Goal: Task Accomplishment & Management: Manage account settings

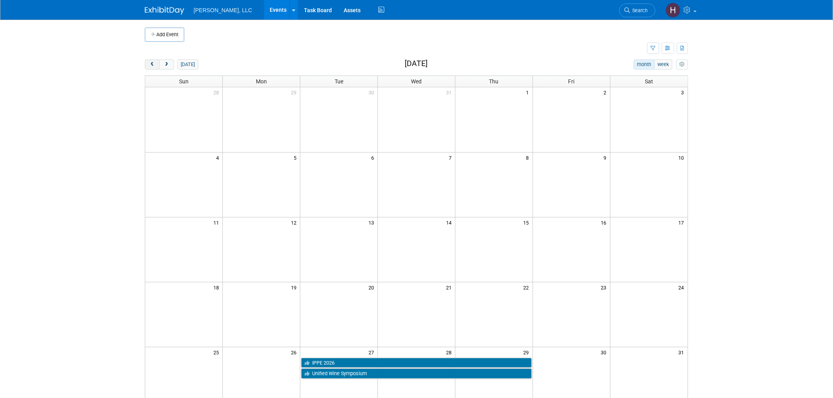
click at [146, 63] on button "prev" at bounding box center [152, 64] width 15 height 10
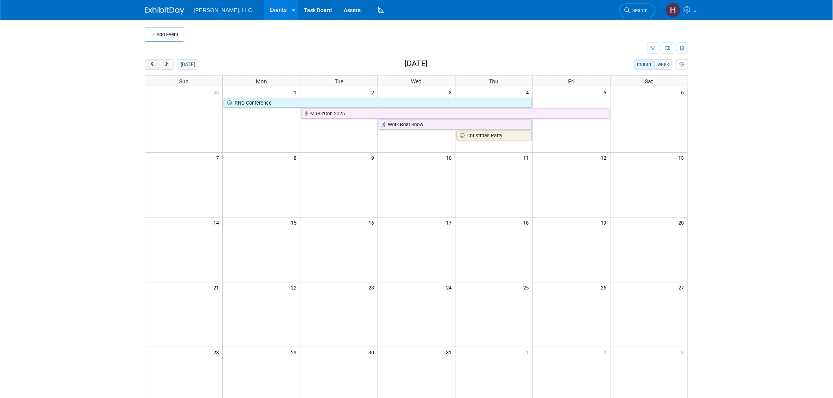
click at [146, 63] on button "prev" at bounding box center [152, 64] width 15 height 10
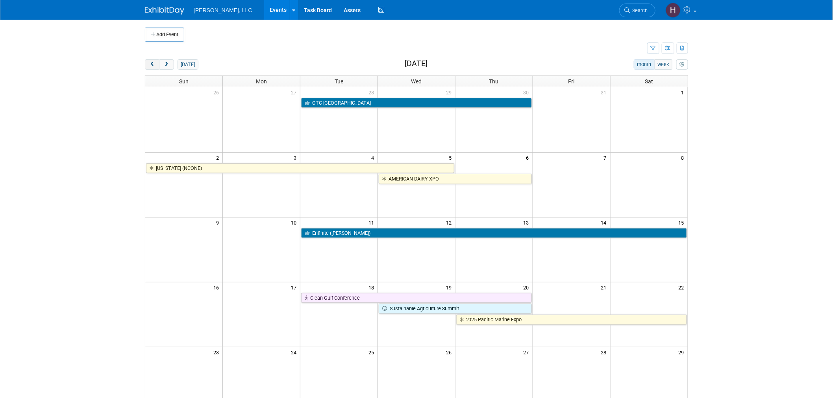
click at [146, 63] on button "prev" at bounding box center [152, 64] width 15 height 10
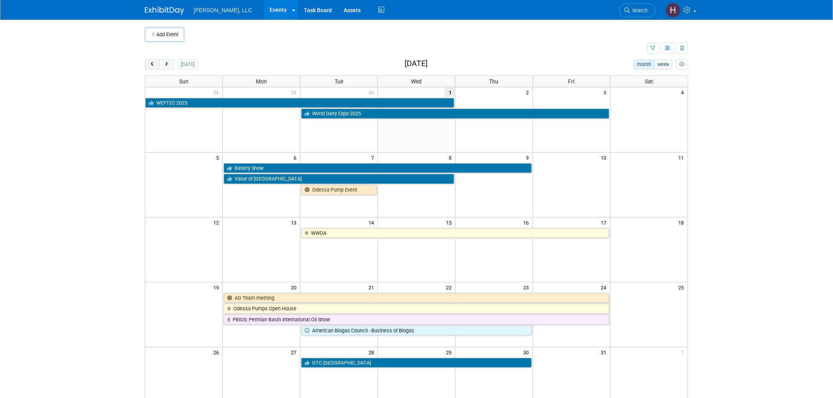
click at [146, 63] on button "prev" at bounding box center [152, 64] width 15 height 10
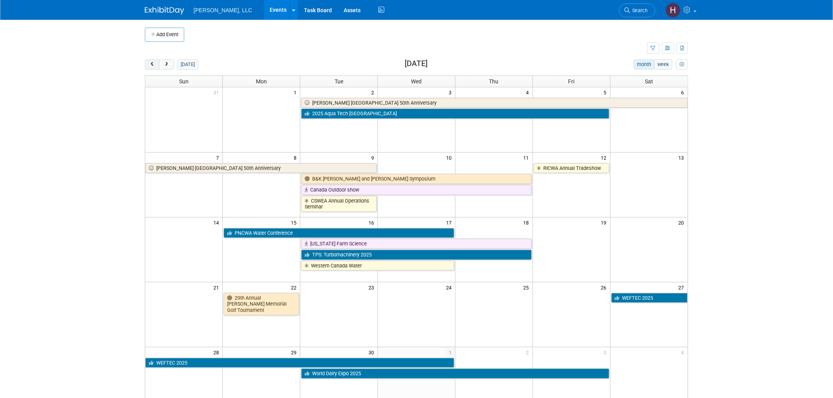
click at [146, 63] on button "prev" at bounding box center [152, 64] width 15 height 10
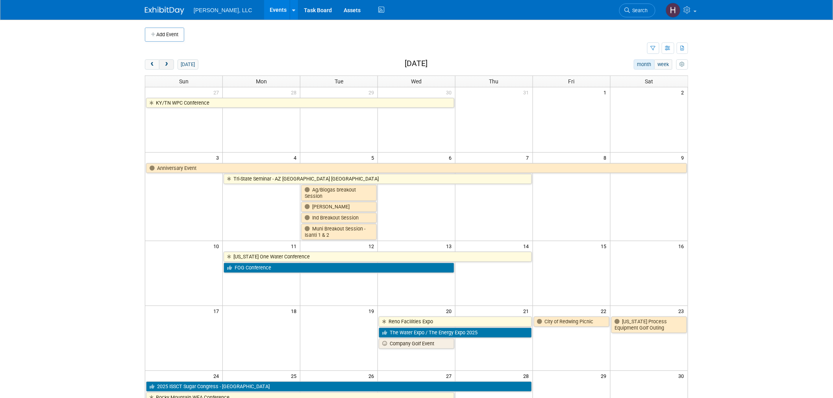
click at [166, 61] on button "next" at bounding box center [166, 64] width 15 height 10
click at [165, 61] on button "next" at bounding box center [166, 64] width 15 height 10
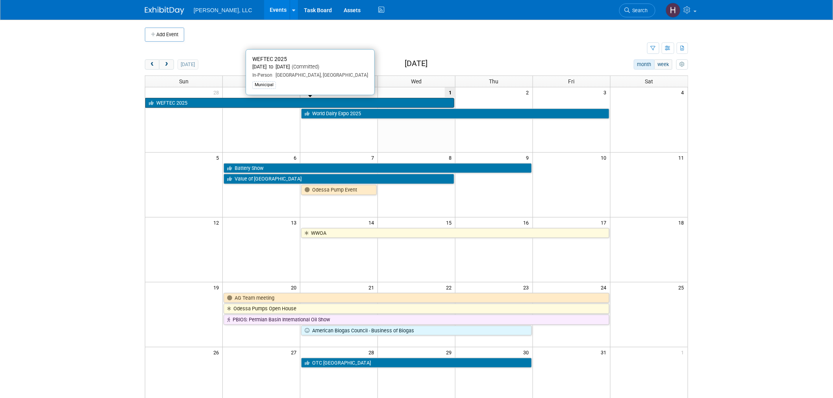
click at [303, 103] on link "WEFTEC 2025" at bounding box center [299, 103] width 309 height 10
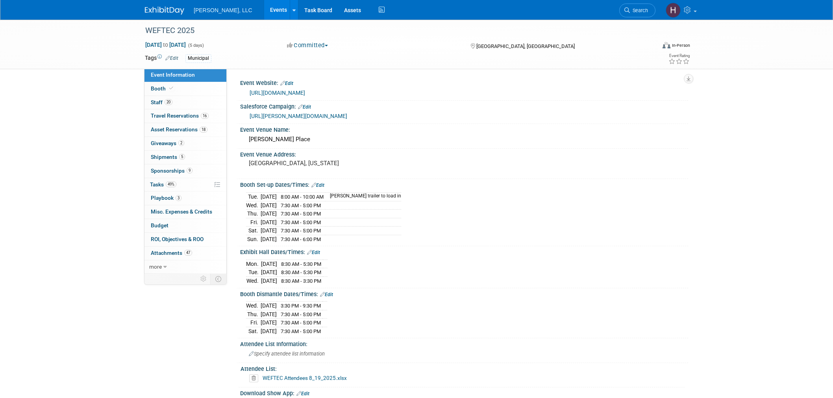
select select "Municipal"
click at [188, 119] on link "16 Travel Reservations 16" at bounding box center [185, 115] width 82 height 13
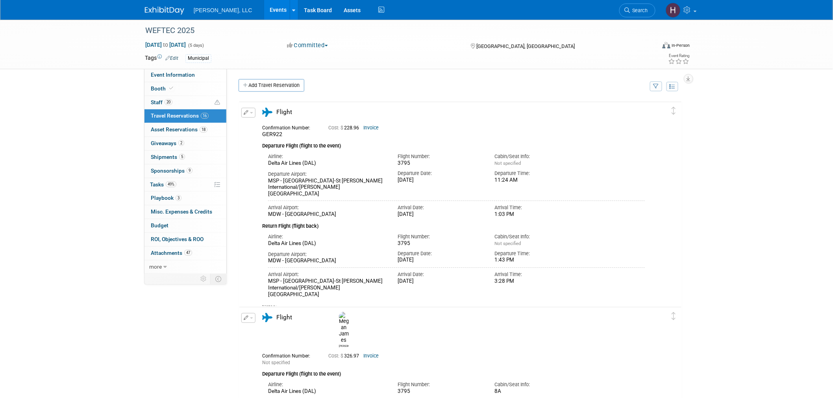
click at [264, 10] on link "Events" at bounding box center [278, 10] width 29 height 20
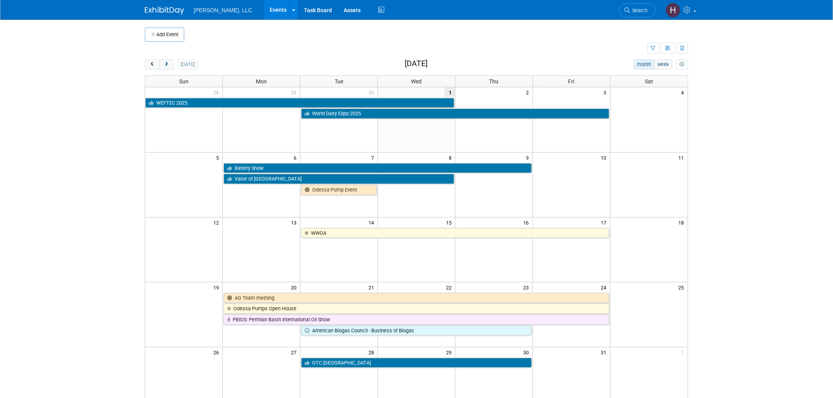
click at [264, 9] on link "Events" at bounding box center [278, 10] width 29 height 20
click at [336, 192] on link "Odessa Pump Event" at bounding box center [339, 190] width 76 height 10
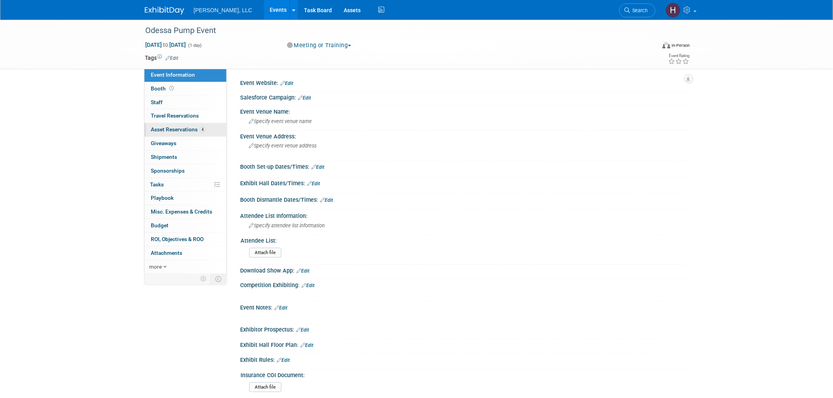
click at [194, 134] on link "4 Asset Reservations 4" at bounding box center [185, 129] width 82 height 13
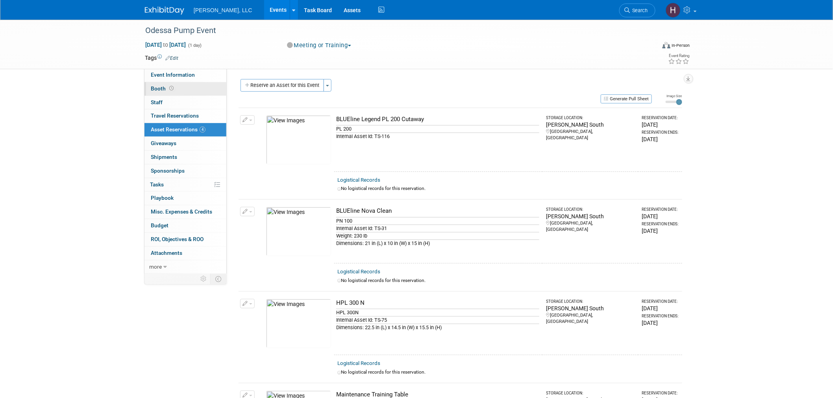
click at [174, 89] on link "Booth" at bounding box center [185, 88] width 82 height 13
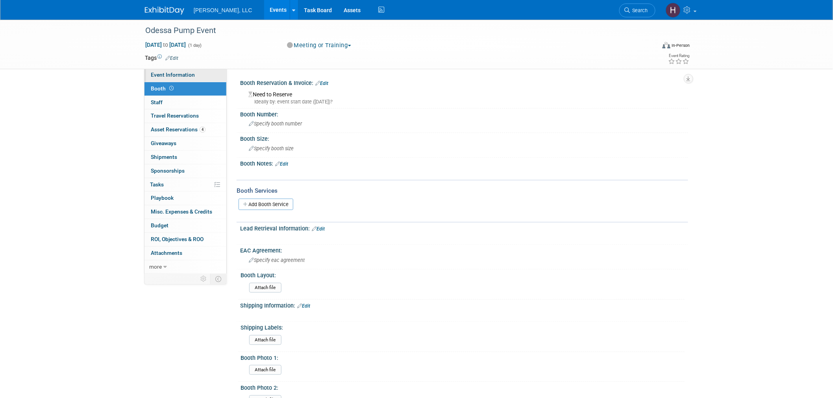
click at [177, 77] on span "Event Information" at bounding box center [173, 75] width 44 height 6
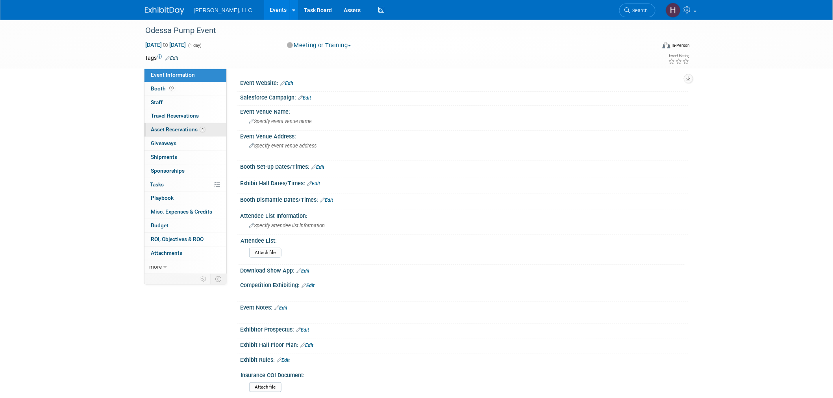
click at [186, 131] on span "Asset Reservations 4" at bounding box center [178, 129] width 55 height 6
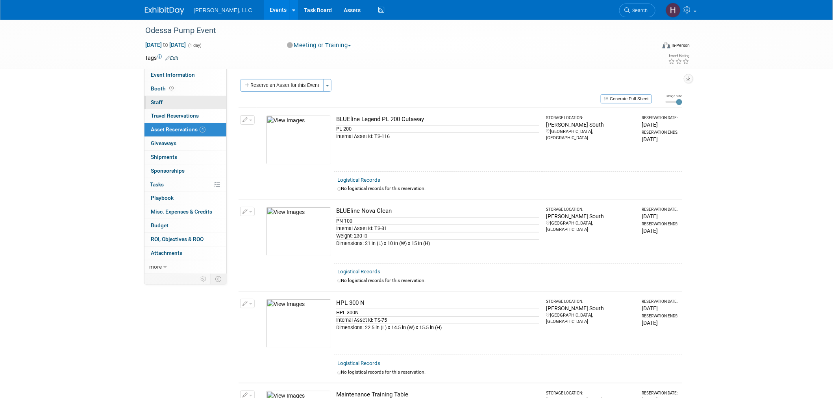
click at [175, 107] on link "0 Staff 0" at bounding box center [185, 102] width 82 height 13
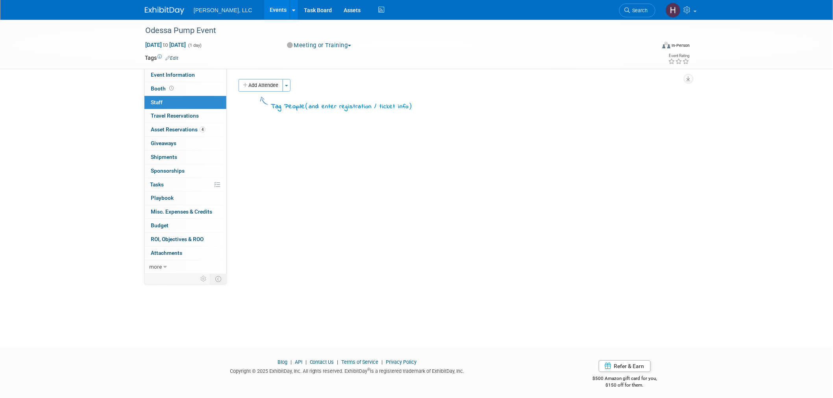
click at [264, 9] on link "Events" at bounding box center [278, 10] width 29 height 20
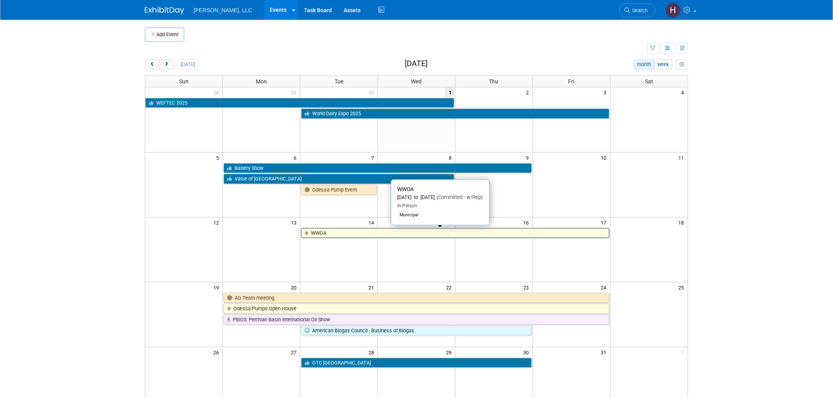
click at [359, 233] on link "WWOA" at bounding box center [455, 233] width 308 height 10
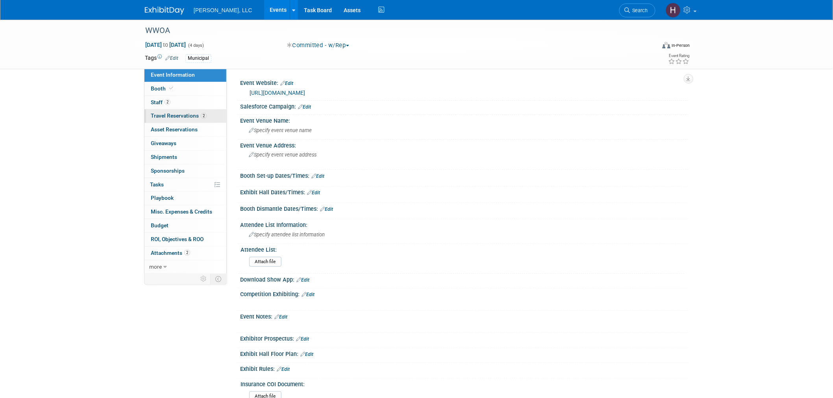
click at [207, 118] on link "2 Travel Reservations 2" at bounding box center [185, 115] width 82 height 13
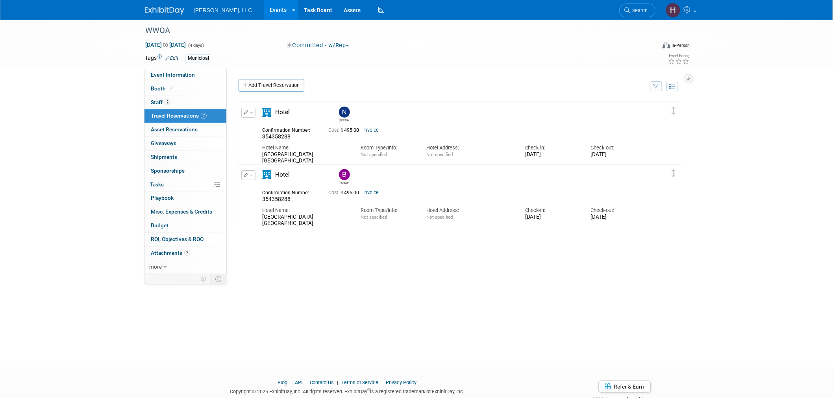
click at [608, 219] on div "Thu. Apr 17, 2025" at bounding box center [618, 217] width 54 height 7
click at [367, 191] on link "Invoice" at bounding box center [370, 193] width 15 height 6
click at [248, 113] on button "button" at bounding box center [248, 113] width 14 height 10
click at [255, 129] on button "Edit Reservation" at bounding box center [275, 126] width 66 height 11
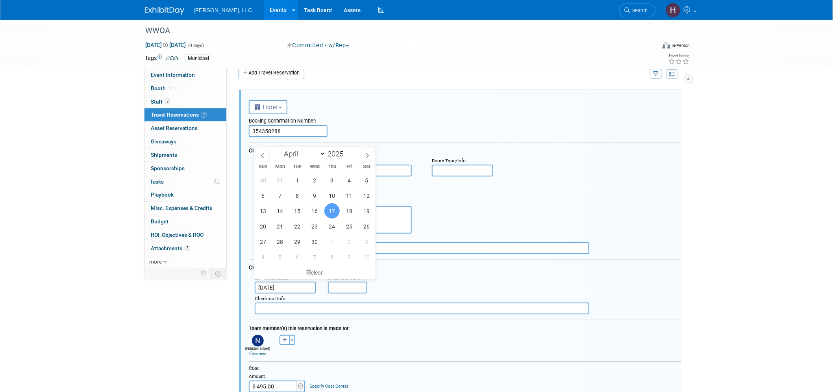
click at [270, 281] on input "Apr 17, 2025" at bounding box center [285, 287] width 61 height 12
click at [321, 155] on select "January February March April May June July August September October November De…" at bounding box center [302, 154] width 45 height 10
select select "9"
click at [280, 149] on select "January February March April May June July August September October November De…" at bounding box center [302, 154] width 45 height 10
click at [353, 209] on span "17" at bounding box center [349, 210] width 15 height 15
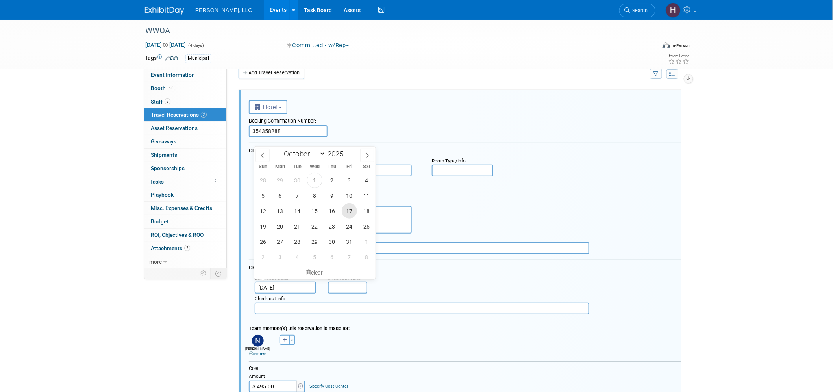
type input "Oct 17, 2025"
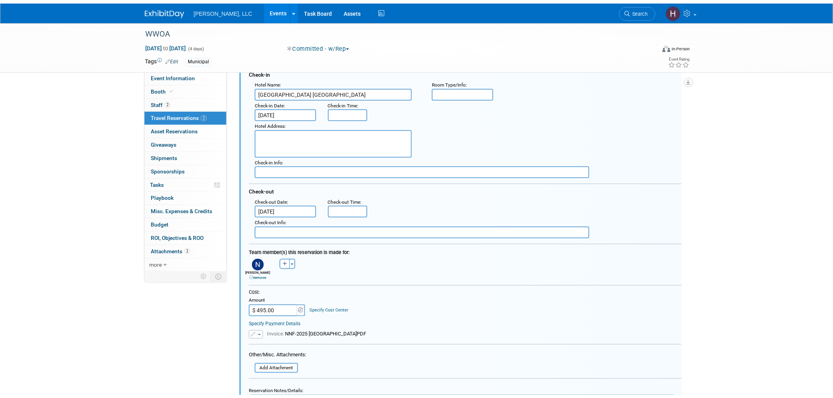
scroll to position [187, 0]
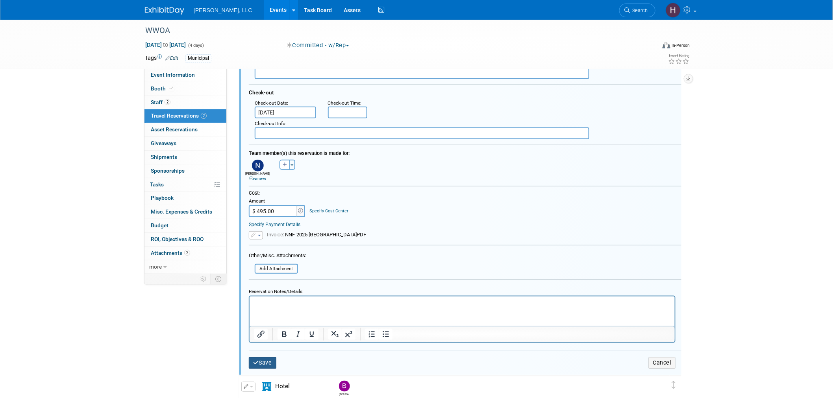
click at [268, 357] on button "Save" at bounding box center [263, 362] width 28 height 11
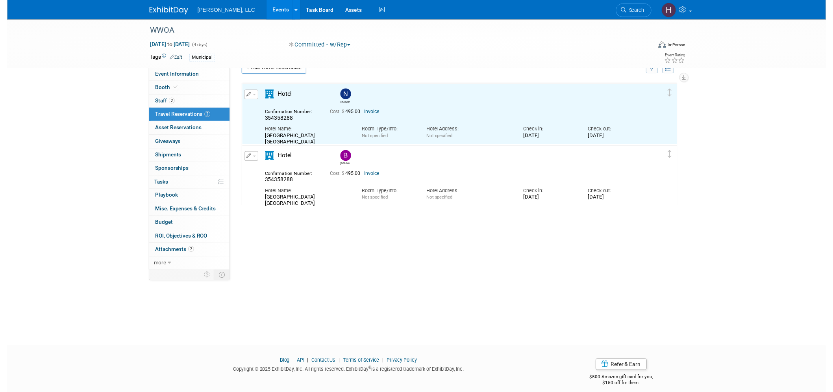
scroll to position [13, 0]
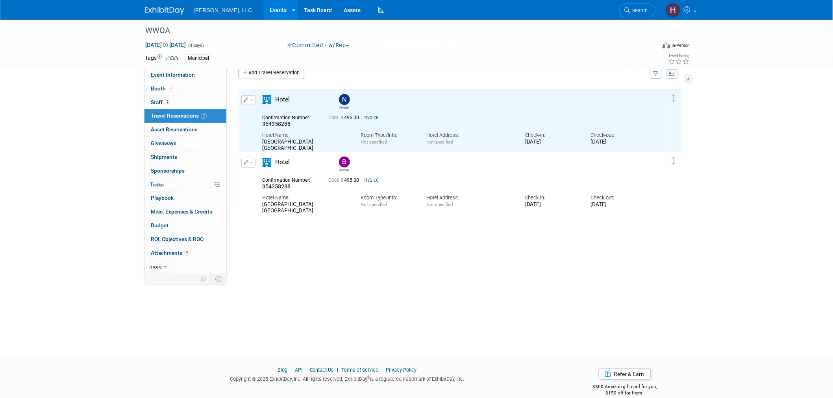
click at [251, 159] on button "button" at bounding box center [248, 163] width 14 height 10
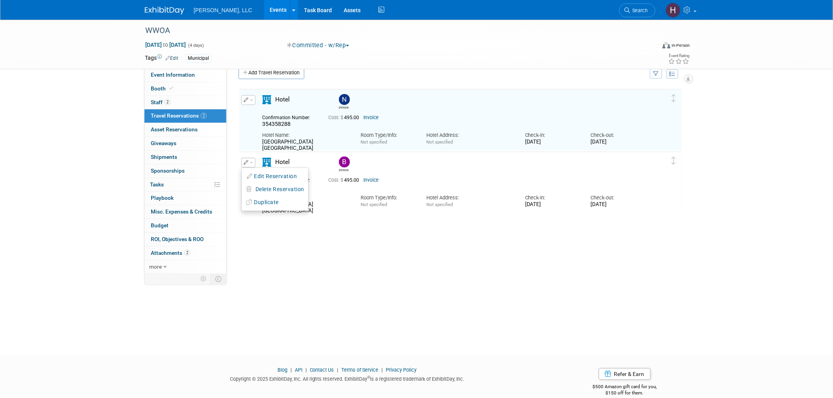
click at [375, 183] on link "Invoice" at bounding box center [370, 180] width 15 height 6
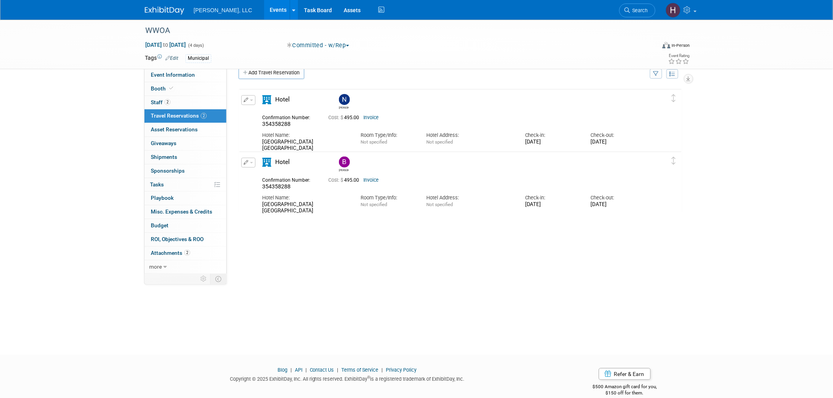
click at [253, 161] on button "button" at bounding box center [248, 163] width 14 height 10
click at [260, 176] on button "Edit Reservation" at bounding box center [275, 176] width 66 height 11
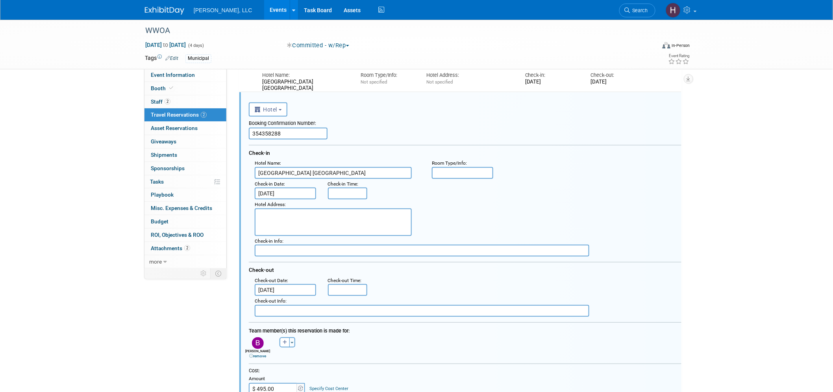
scroll to position [75, 0]
click at [292, 281] on input "Apr 17, 2025" at bounding box center [285, 287] width 61 height 12
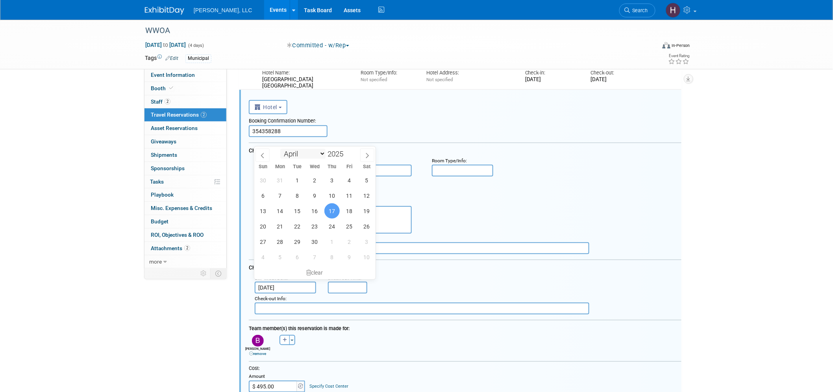
click at [322, 153] on select "January February March April May June July August September October November De…" at bounding box center [302, 154] width 45 height 10
select select "9"
click at [280, 149] on select "January February March April May June July August September October November De…" at bounding box center [302, 154] width 45 height 10
click at [348, 211] on span "17" at bounding box center [349, 210] width 15 height 15
type input "Oct 17, 2025"
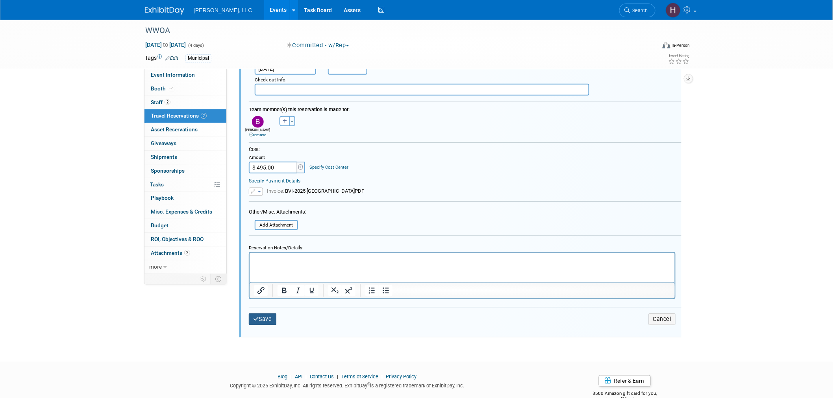
click at [263, 314] on button "Save" at bounding box center [263, 319] width 28 height 11
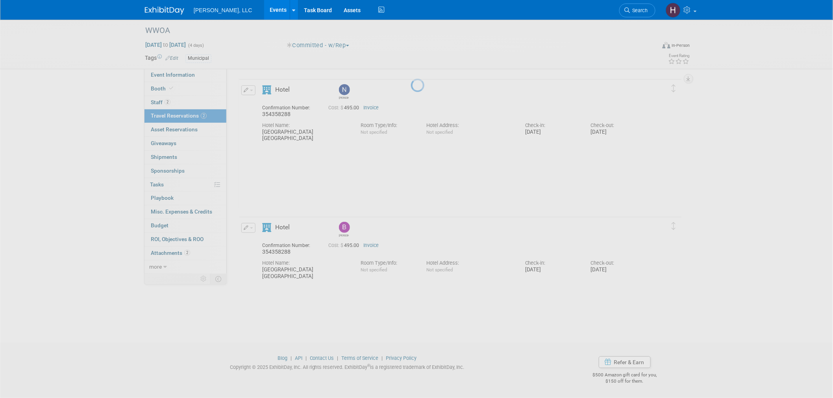
scroll to position [24, 0]
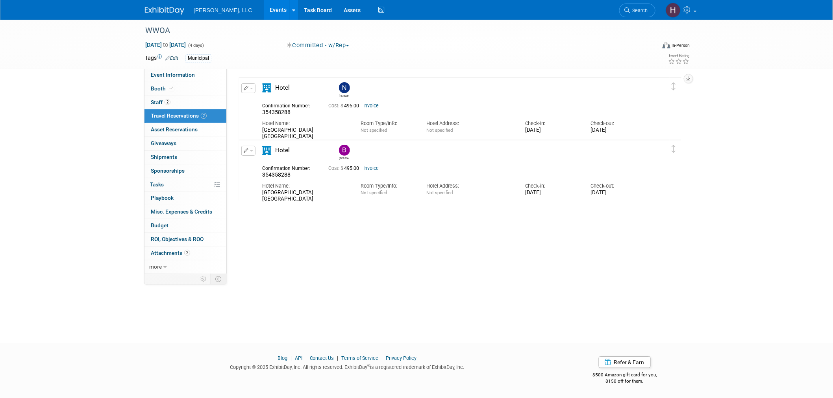
click at [165, 9] on img at bounding box center [164, 11] width 39 height 8
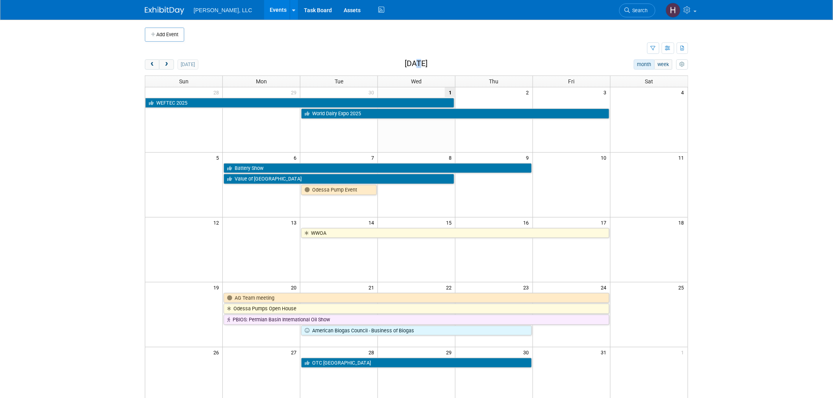
drag, startPoint x: 410, startPoint y: 61, endPoint x: 403, endPoint y: 61, distance: 6.7
click at [404, 61] on h2 "[DATE]" at bounding box center [415, 63] width 23 height 9
click at [543, 49] on td at bounding box center [396, 49] width 502 height 14
drag, startPoint x: 446, startPoint y: 89, endPoint x: 452, endPoint y: 91, distance: 7.2
click at [452, 91] on span "1" at bounding box center [450, 92] width 10 height 10
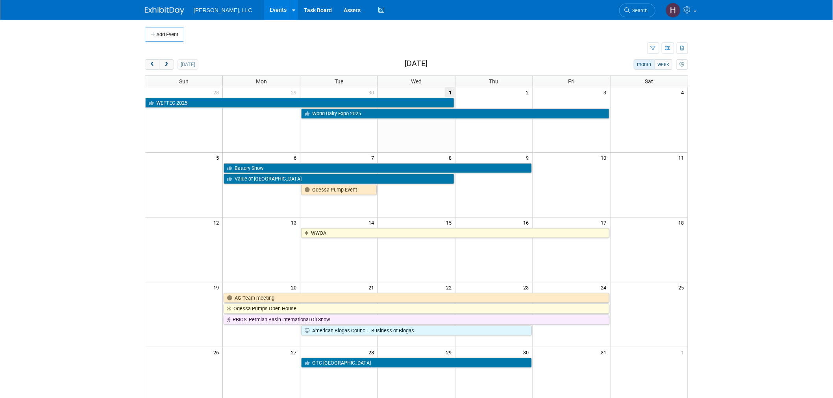
click at [763, 218] on body "[PERSON_NAME], LLC Events Add Event Bulk Upload Events Shareable Event Boards R…" at bounding box center [416, 199] width 833 height 398
